Goal: Communication & Community: Share content

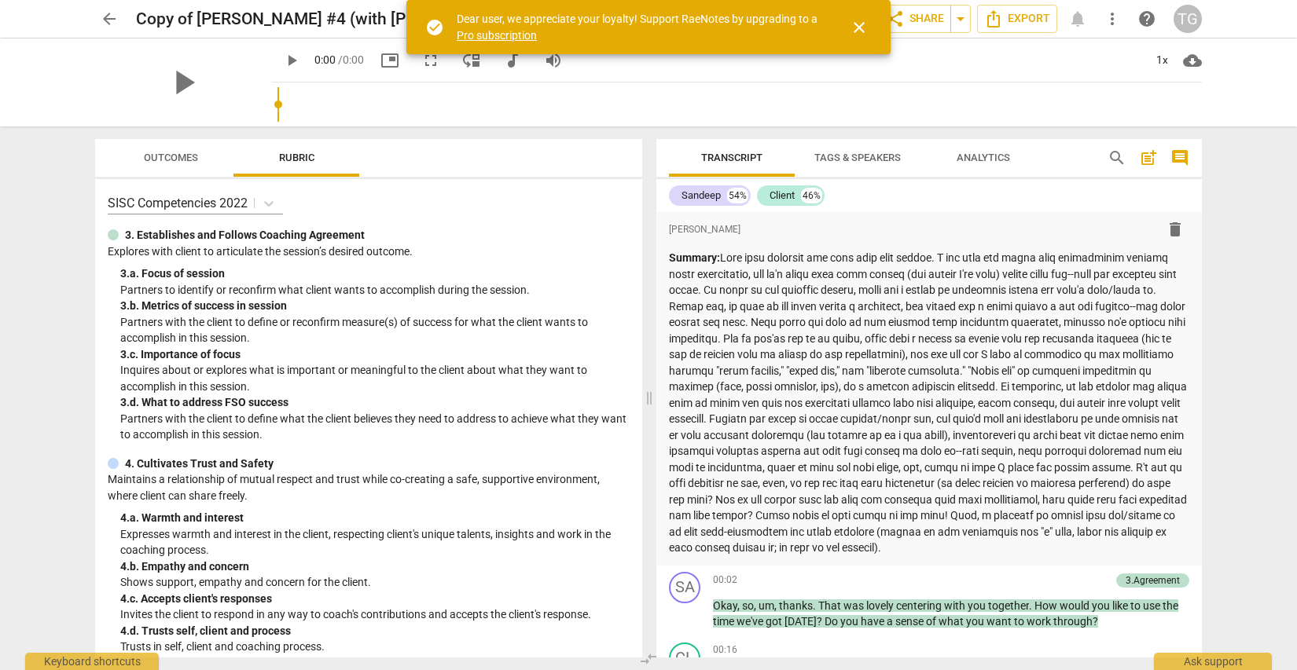
click at [854, 24] on span "close" at bounding box center [858, 27] width 19 height 19
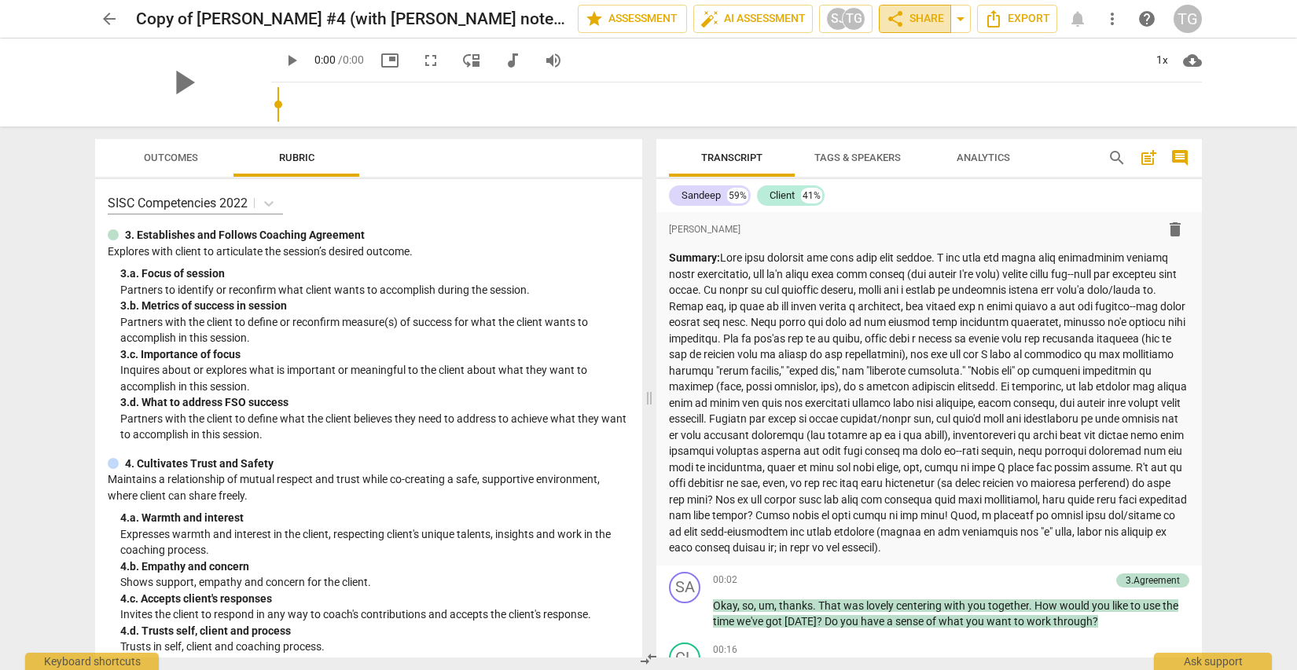
click at [915, 16] on span "share Share" at bounding box center [915, 18] width 58 height 19
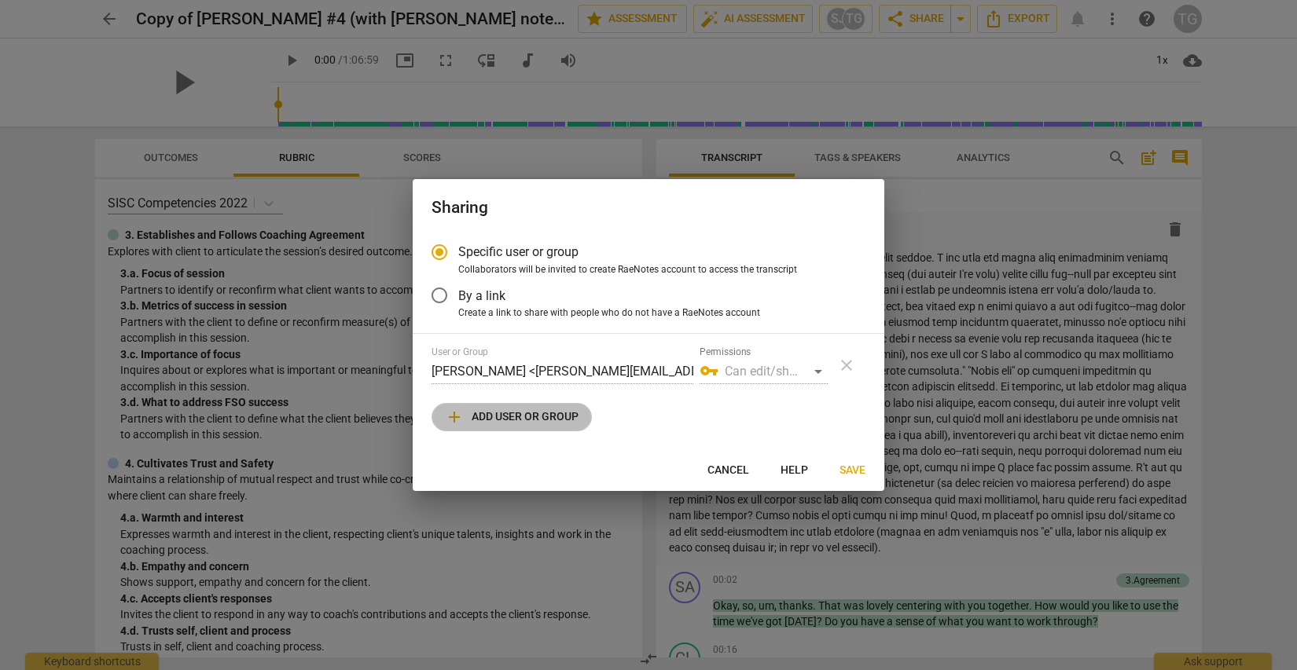
click at [524, 427] on button "add Add user or group" at bounding box center [511, 417] width 160 height 28
radio input "false"
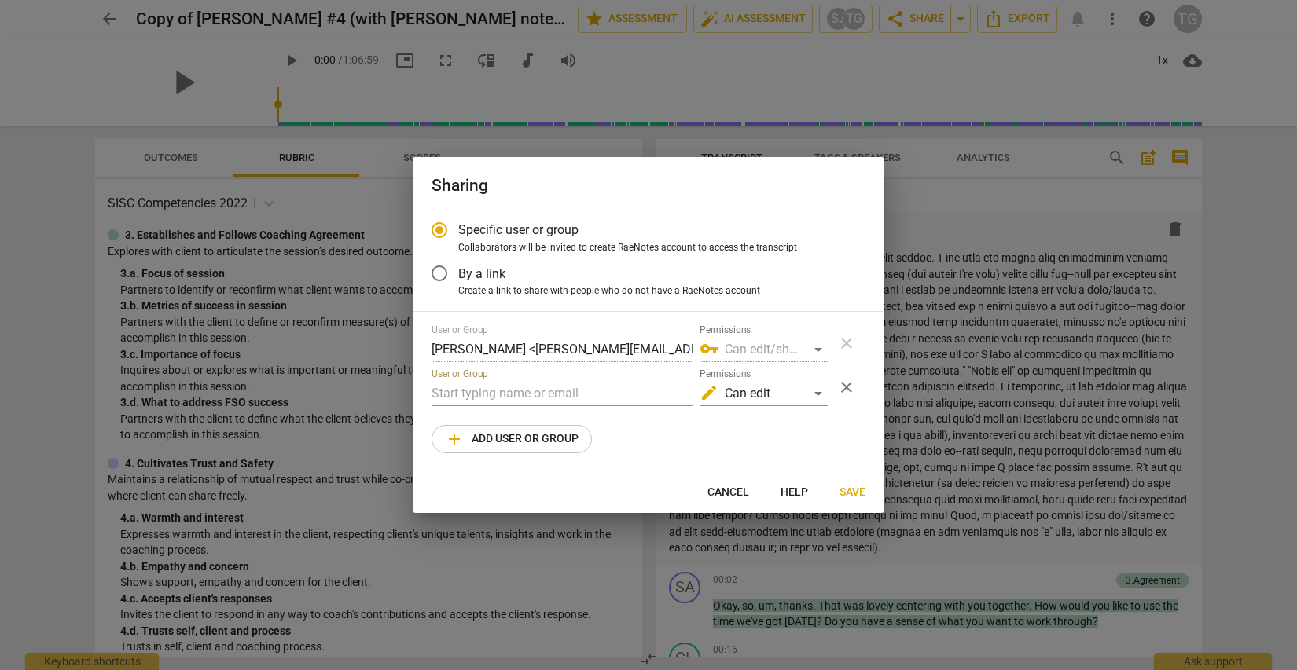
click at [547, 388] on input "text" at bounding box center [562, 393] width 262 height 25
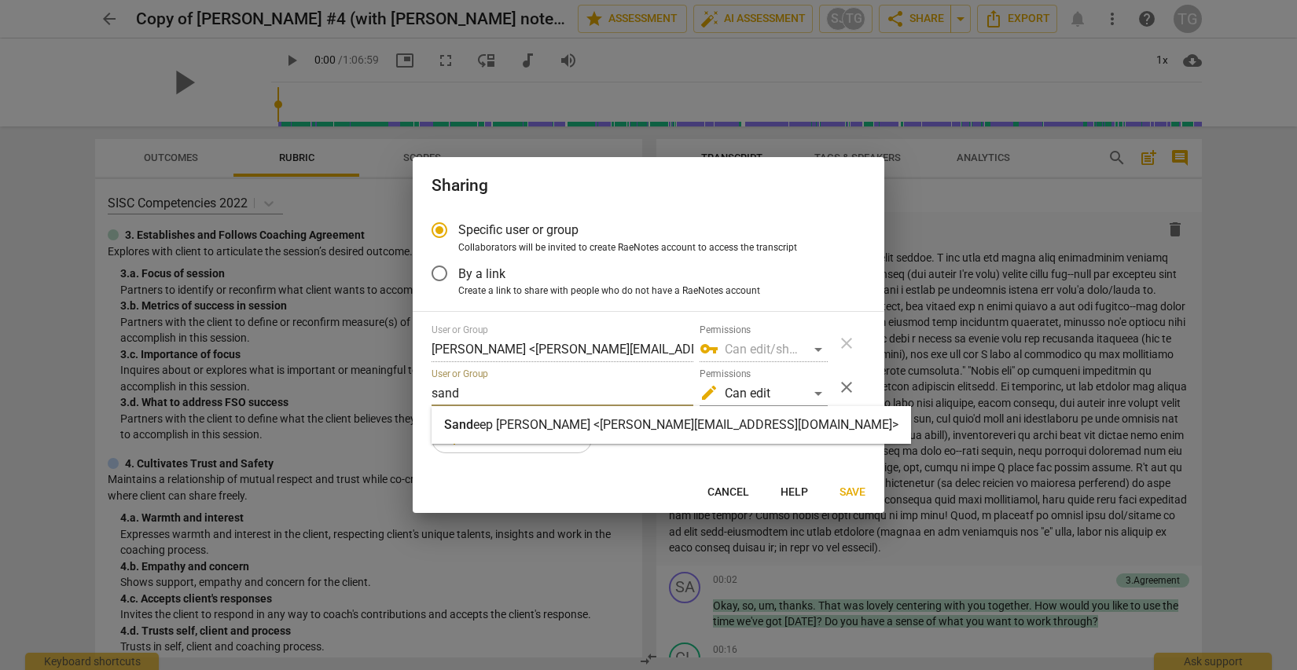
type input "sand"
click at [560, 428] on strong "eep [PERSON_NAME] <[PERSON_NAME][EMAIL_ADDRESS][DOMAIN_NAME]>" at bounding box center [685, 424] width 425 height 15
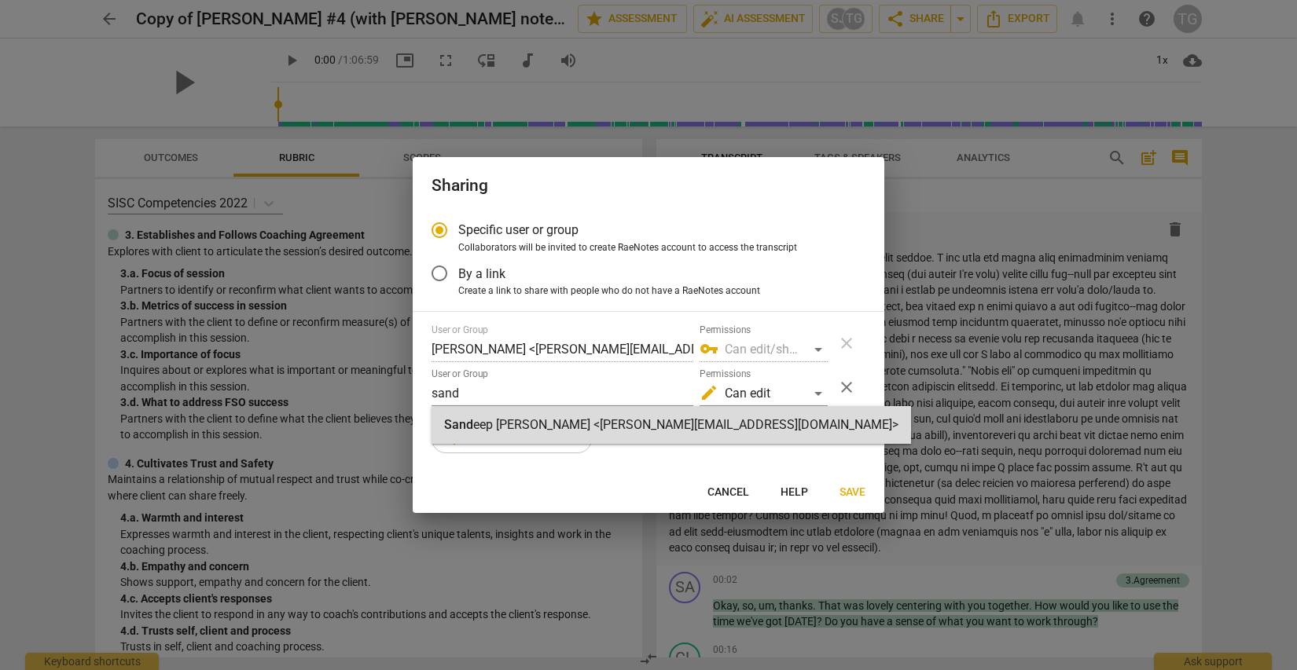
radio input "false"
type input "[PERSON_NAME] <[PERSON_NAME][EMAIL_ADDRESS][DOMAIN_NAME]>"
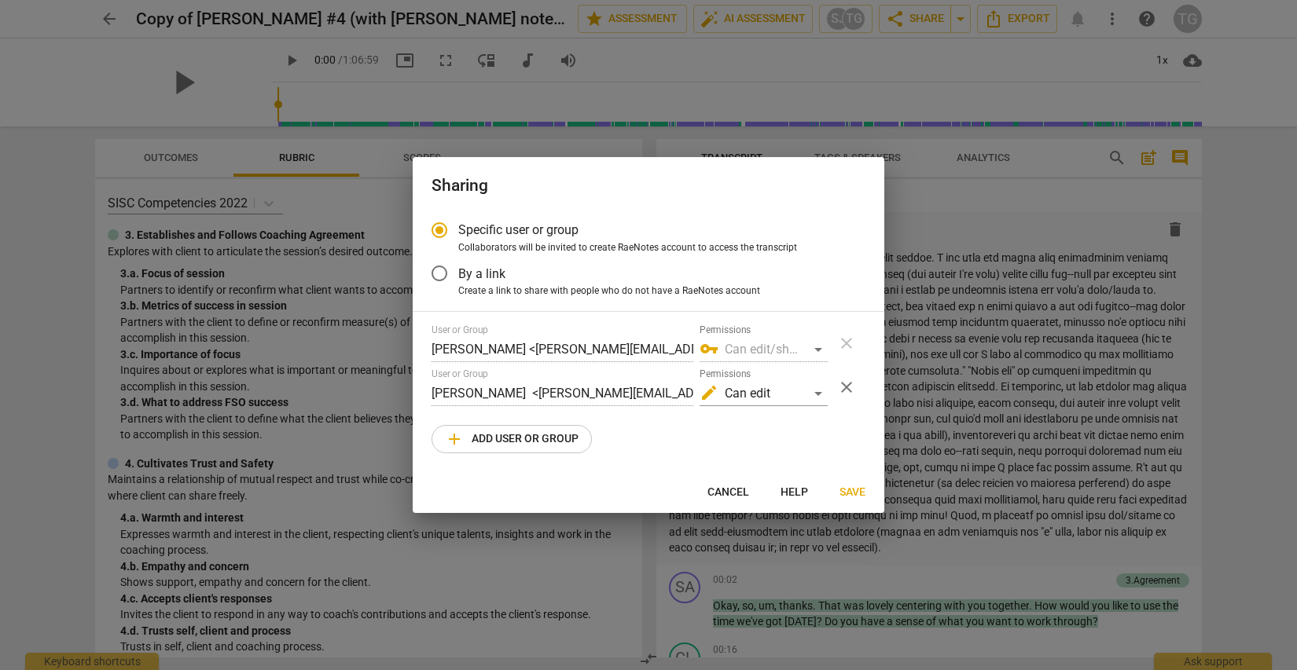
click at [859, 494] on span "Save" at bounding box center [852, 493] width 26 height 16
